Goal: Task Accomplishment & Management: Use online tool/utility

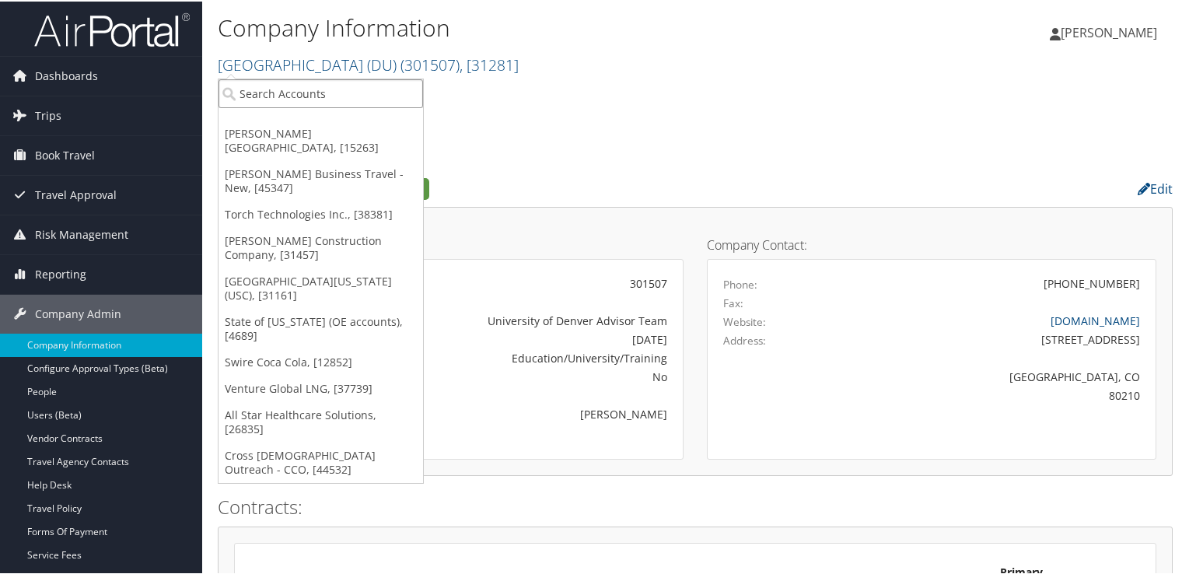
click at [354, 97] on input "search" at bounding box center [320, 92] width 204 height 29
type input "corner"
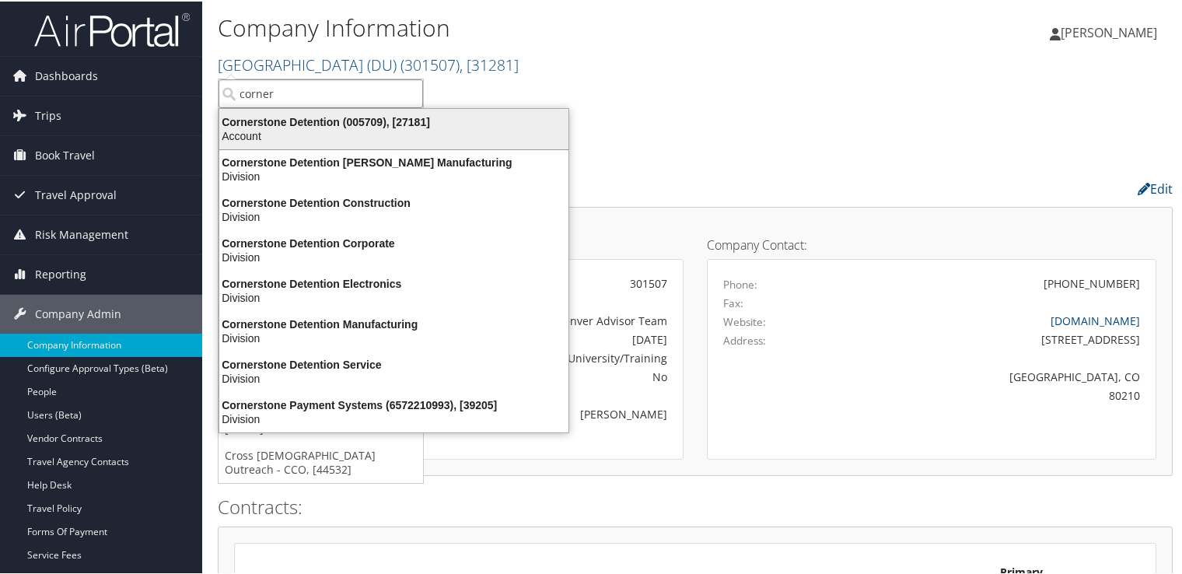
click at [345, 124] on div "Cornerstone Detention (005709), [27181]" at bounding box center [394, 121] width 368 height 14
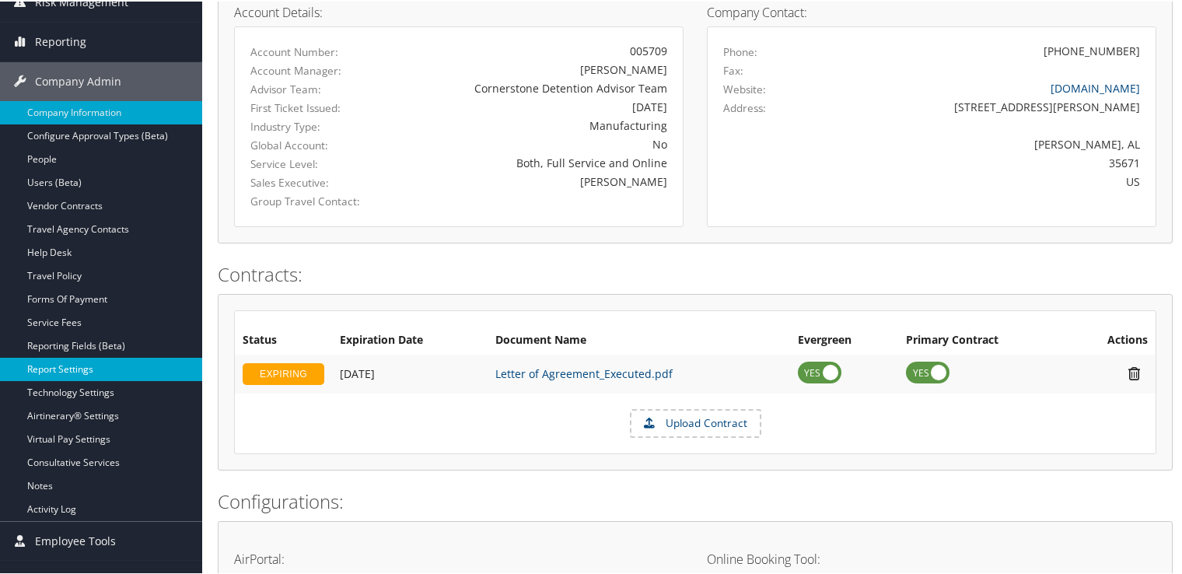
scroll to position [233, 0]
click at [107, 367] on link "Report Settings" at bounding box center [101, 366] width 202 height 23
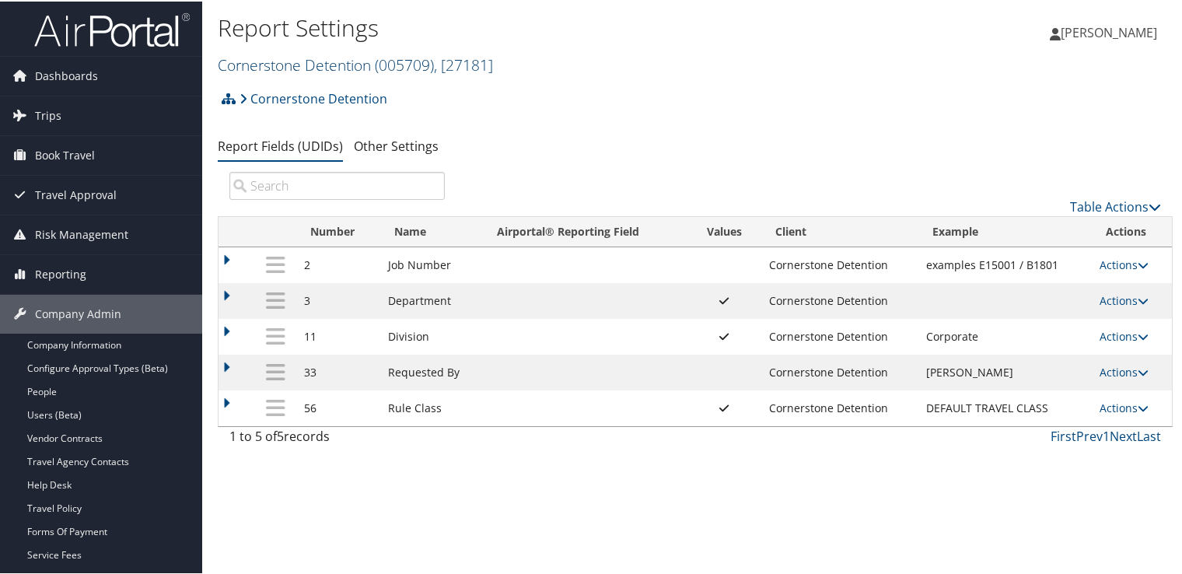
drag, startPoint x: 404, startPoint y: 60, endPoint x: 438, endPoint y: 53, distance: 34.2
click at [434, 53] on span "( 005709 )" at bounding box center [404, 63] width 59 height 21
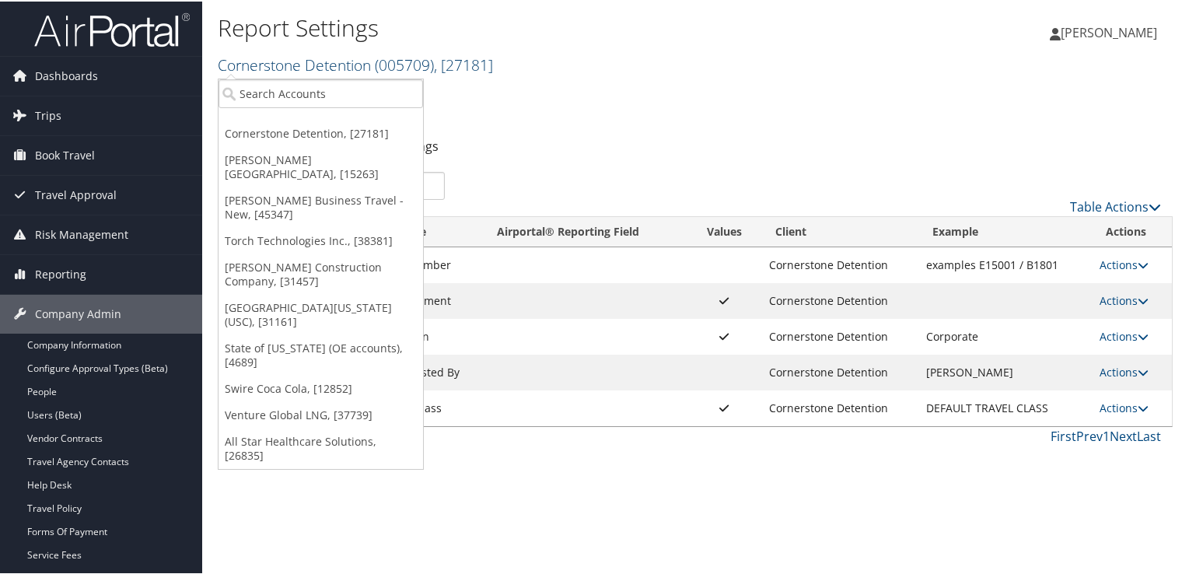
drag, startPoint x: 438, startPoint y: 53, endPoint x: 423, endPoint y: 64, distance: 18.3
click at [423, 64] on span "( 005709 )" at bounding box center [404, 63] width 59 height 21
click at [324, 92] on input "search" at bounding box center [320, 92] width 204 height 29
type input "university of denver"
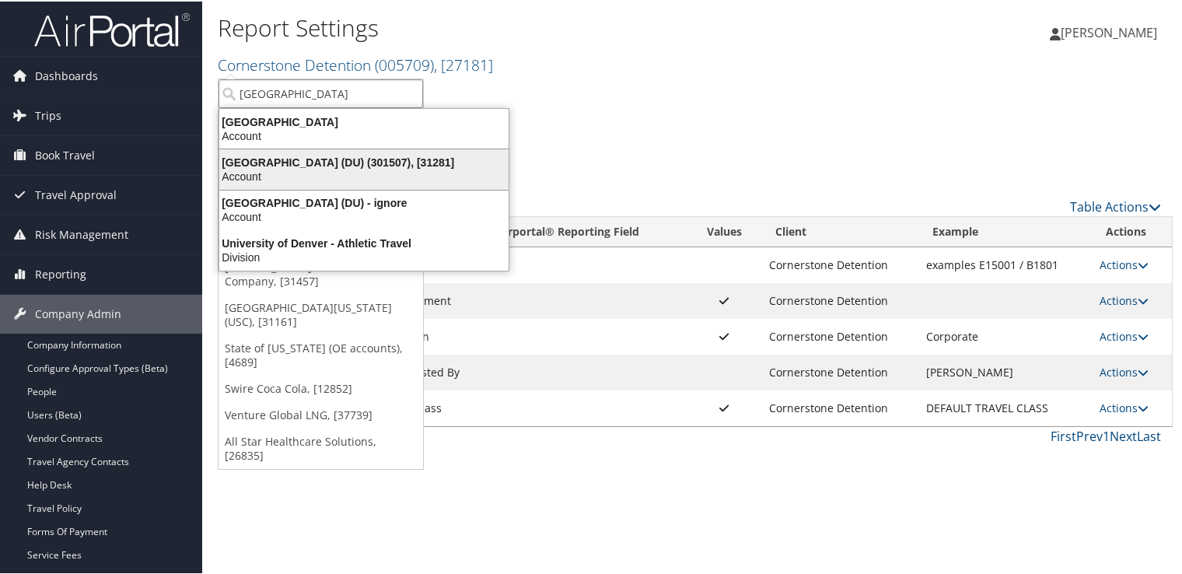
click at [362, 162] on div "University of Denver (DU) (301507), [31281]" at bounding box center [364, 161] width 308 height 14
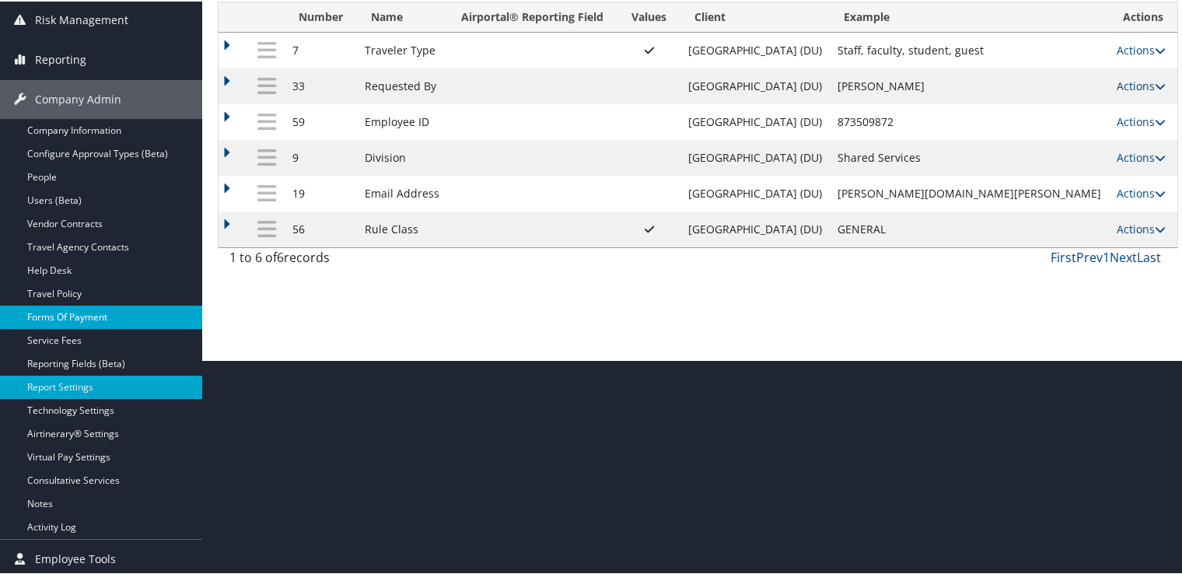
scroll to position [217, 0]
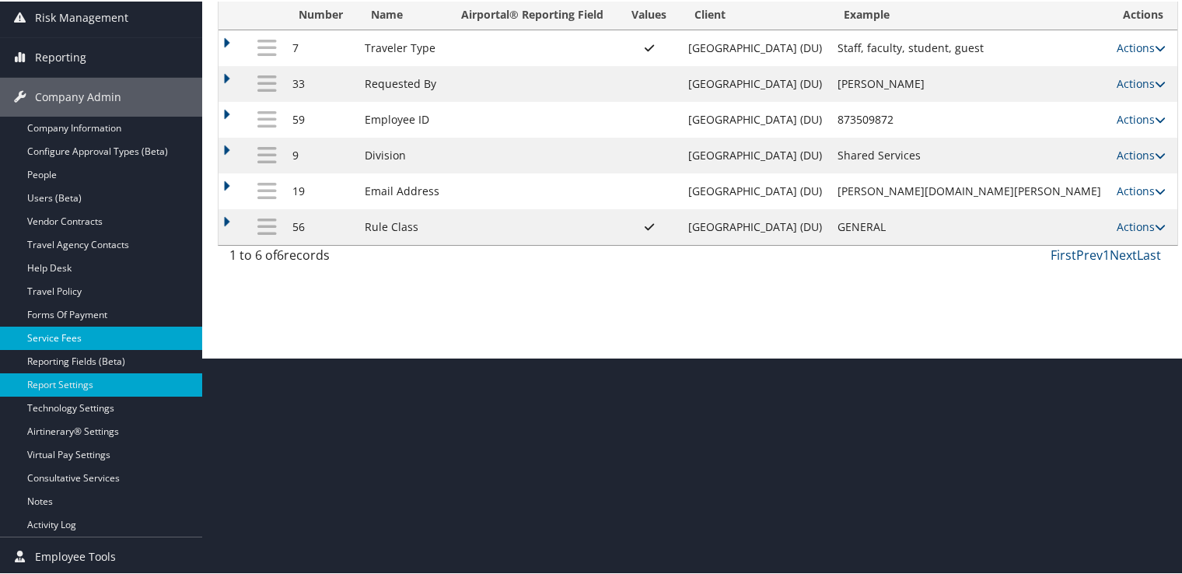
click at [93, 337] on link "Service Fees" at bounding box center [101, 336] width 202 height 23
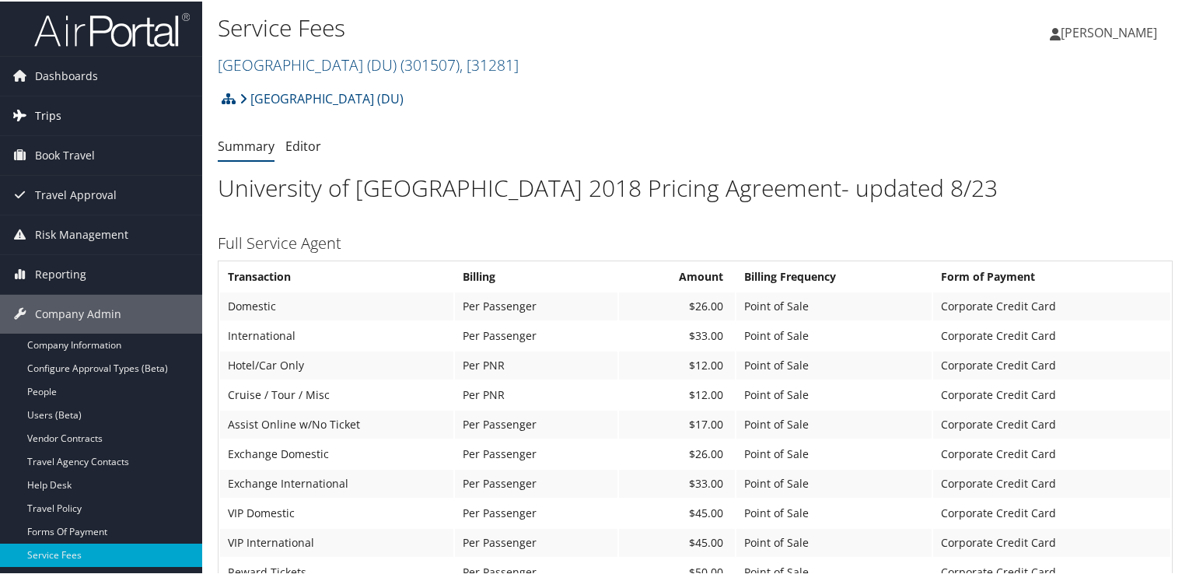
click at [93, 117] on link "Trips" at bounding box center [101, 114] width 202 height 39
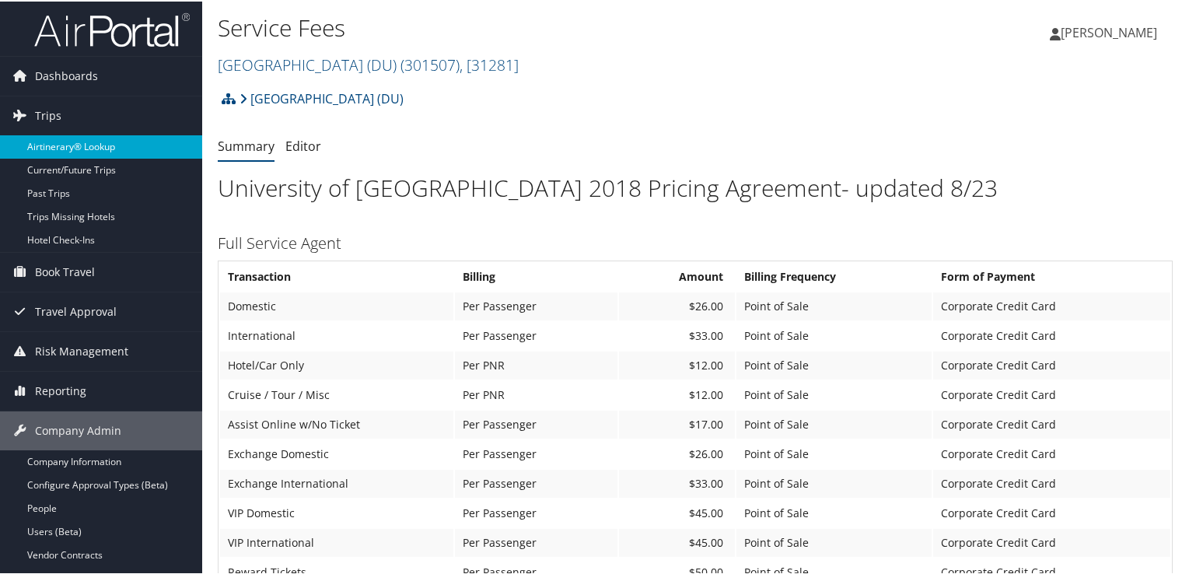
click at [89, 145] on link "Airtinerary® Lookup" at bounding box center [101, 145] width 202 height 23
